Goal: Navigation & Orientation: Find specific page/section

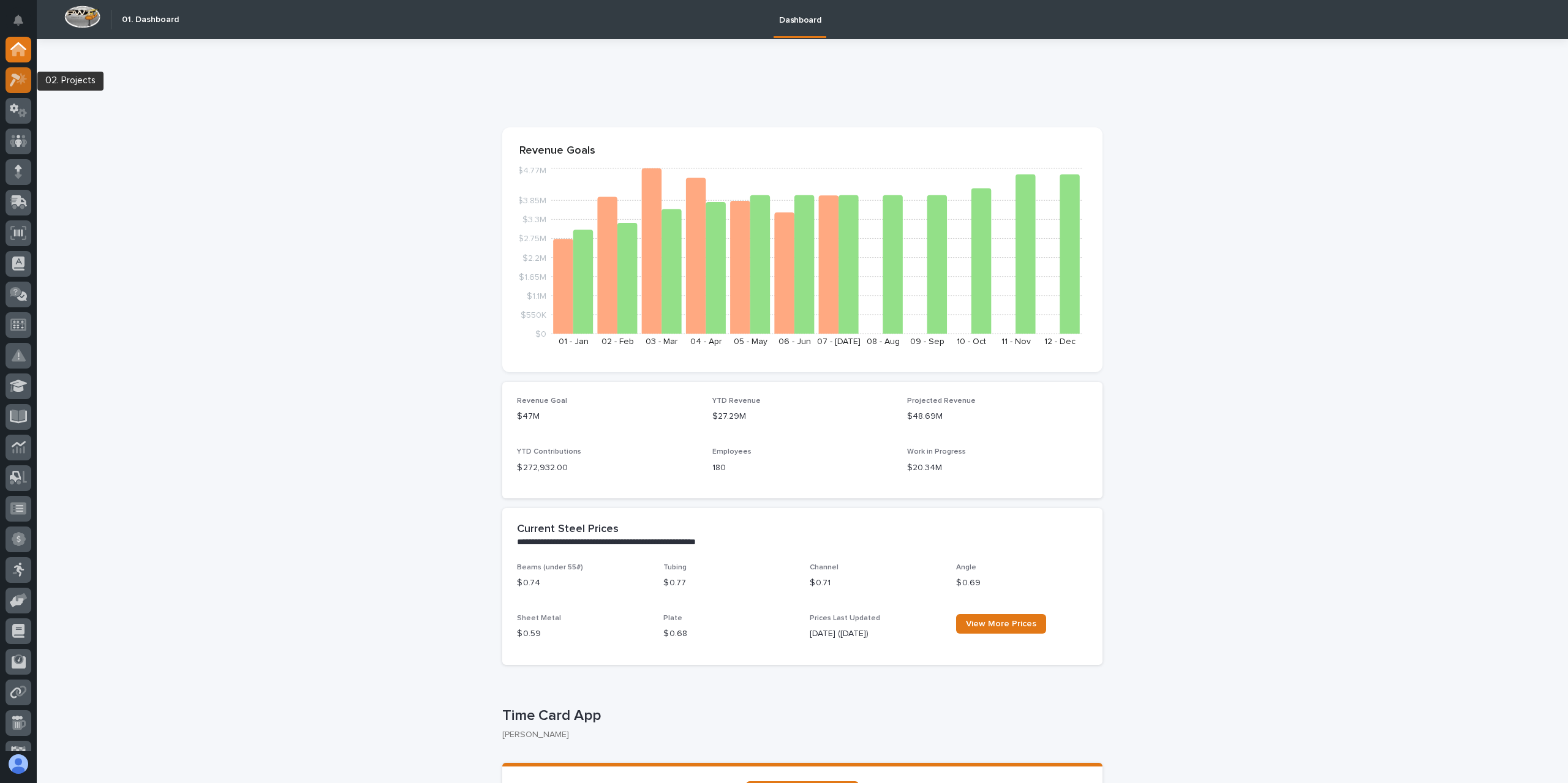
click at [21, 81] on icon at bounding box center [21, 78] width 11 height 12
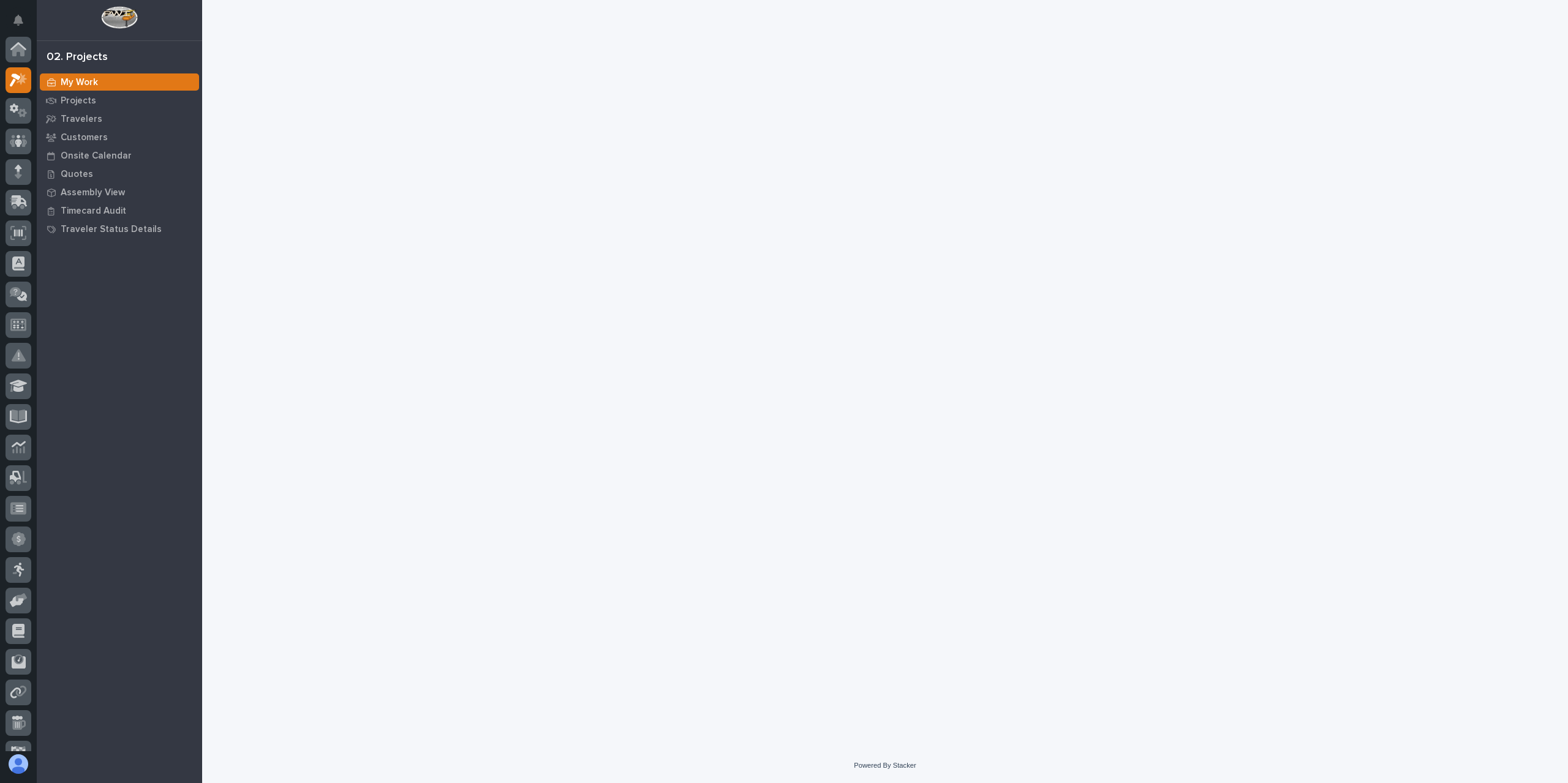
scroll to position [31, 0]
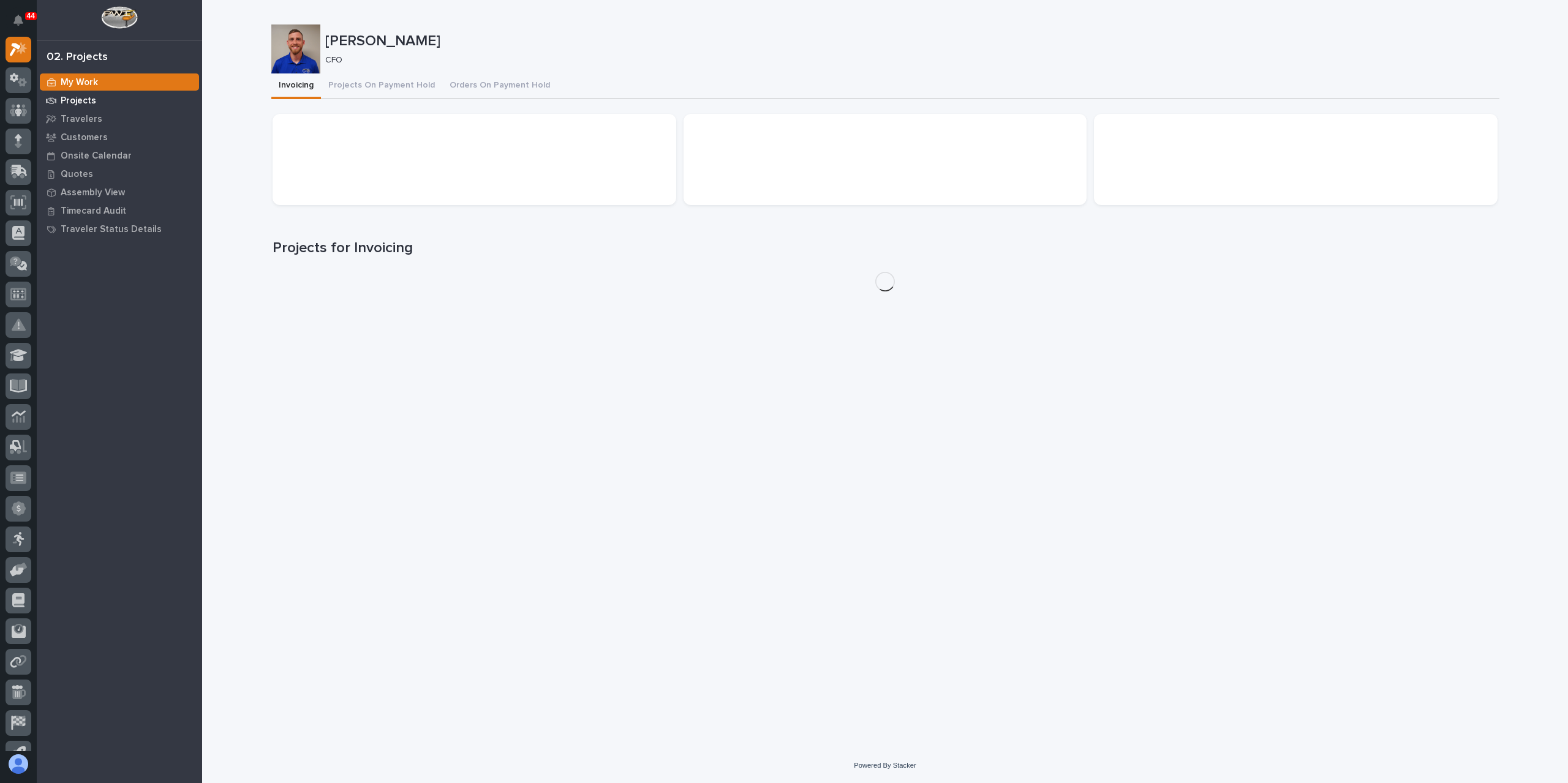
click at [59, 103] on div "Projects" at bounding box center [119, 100] width 159 height 17
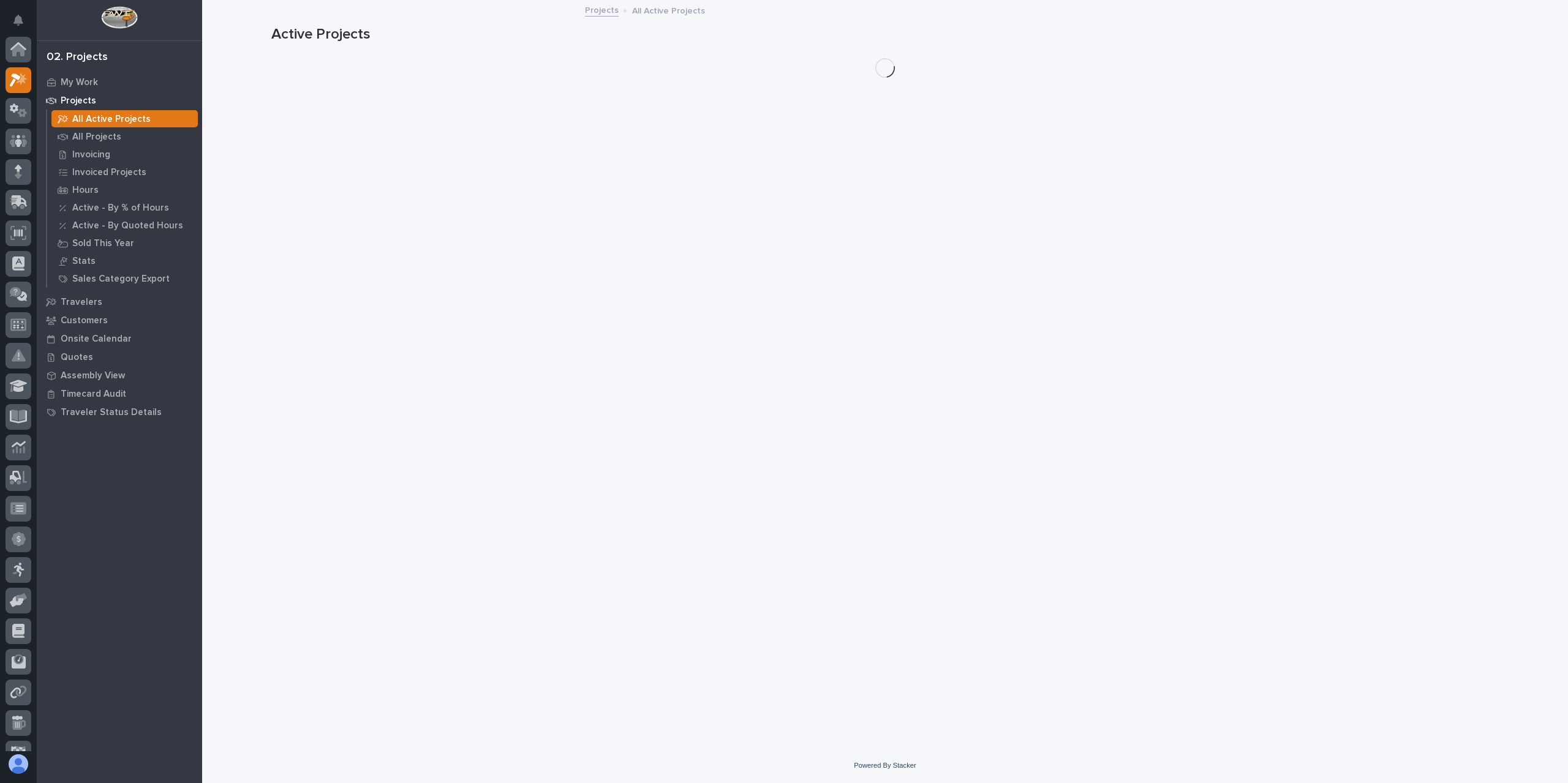
scroll to position [31, 0]
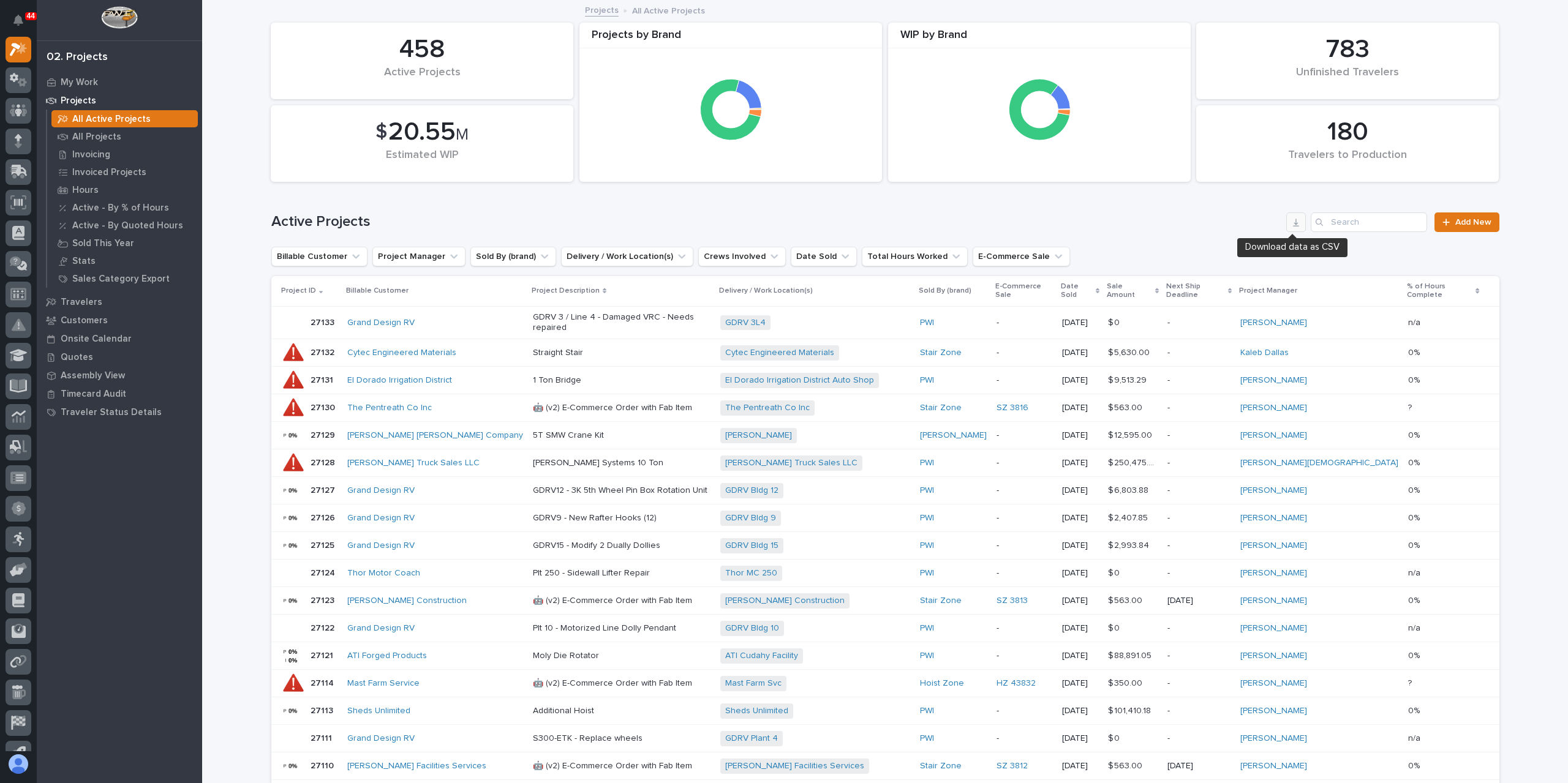
click at [1292, 226] on icon "button" at bounding box center [1295, 223] width 6 height 8
